Goal: Participate in discussion: Engage in conversation with other users on a specific topic

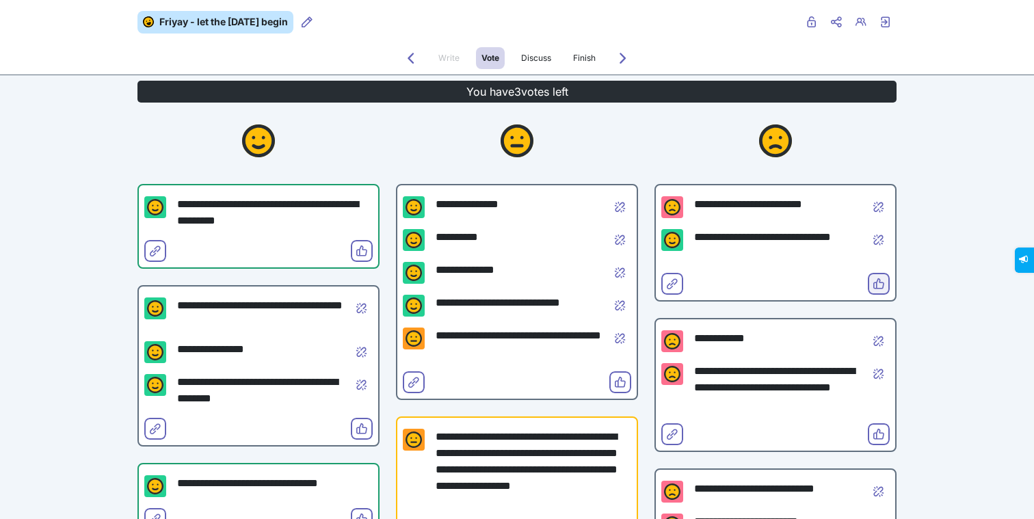
click at [876, 279] on icon "Vote" at bounding box center [879, 283] width 11 height 11
click at [358, 247] on icon "Vote" at bounding box center [361, 251] width 11 height 11
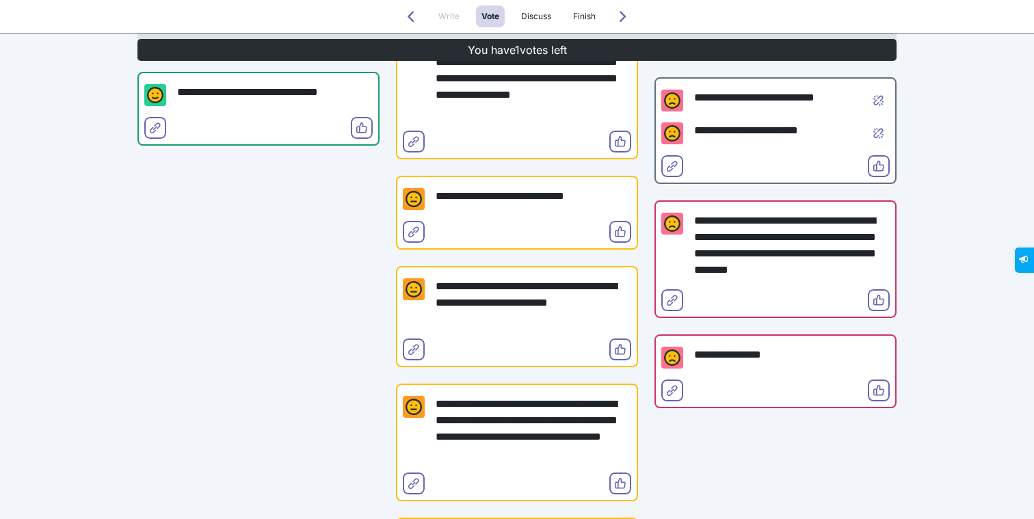
scroll to position [395, 0]
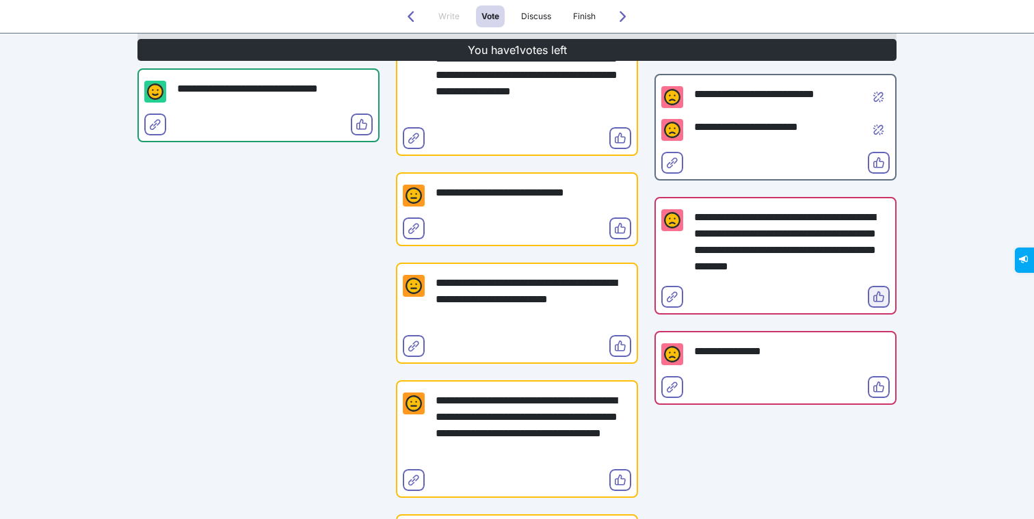
click at [880, 298] on icon "Vote" at bounding box center [879, 296] width 11 height 11
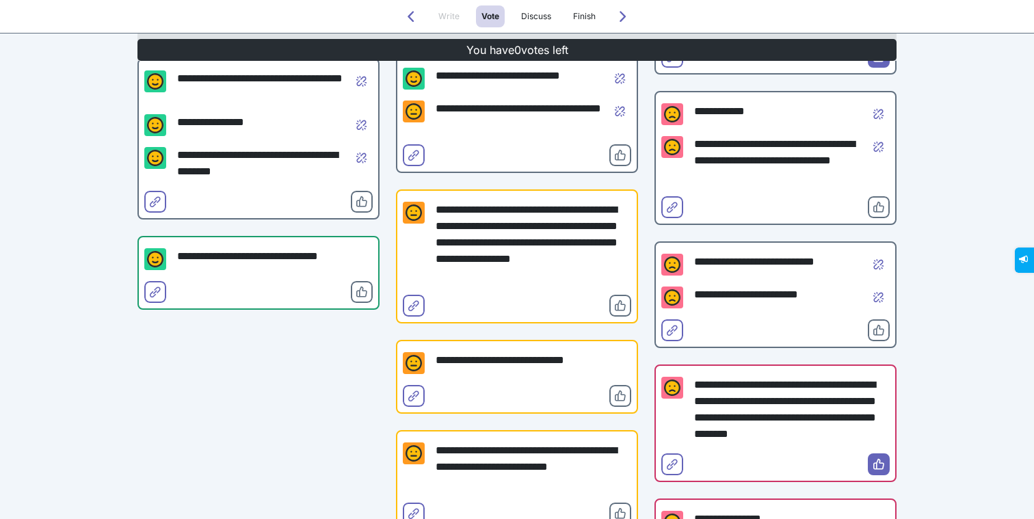
scroll to position [0, 0]
